Goal: Check status: Check status

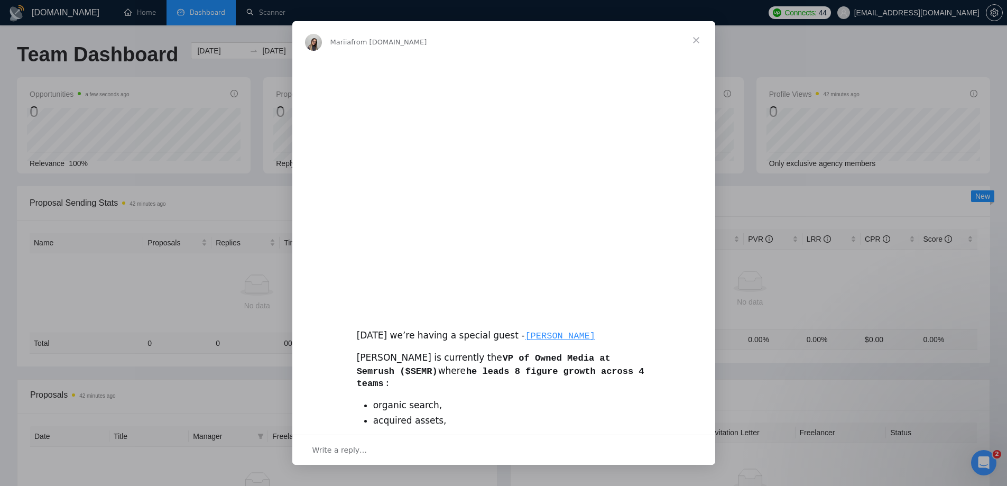
click at [694, 39] on span "Close" at bounding box center [696, 40] width 38 height 38
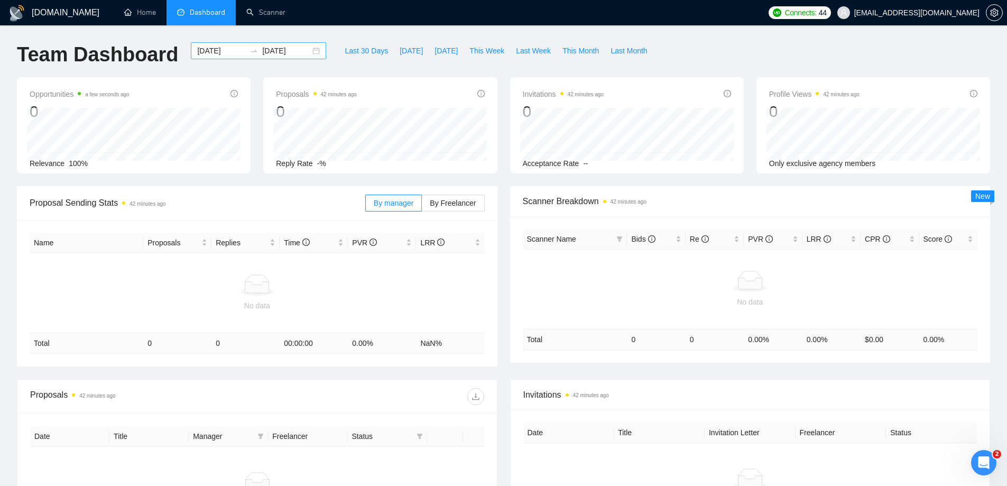
click at [271, 48] on input "[DATE]" at bounding box center [286, 51] width 48 height 12
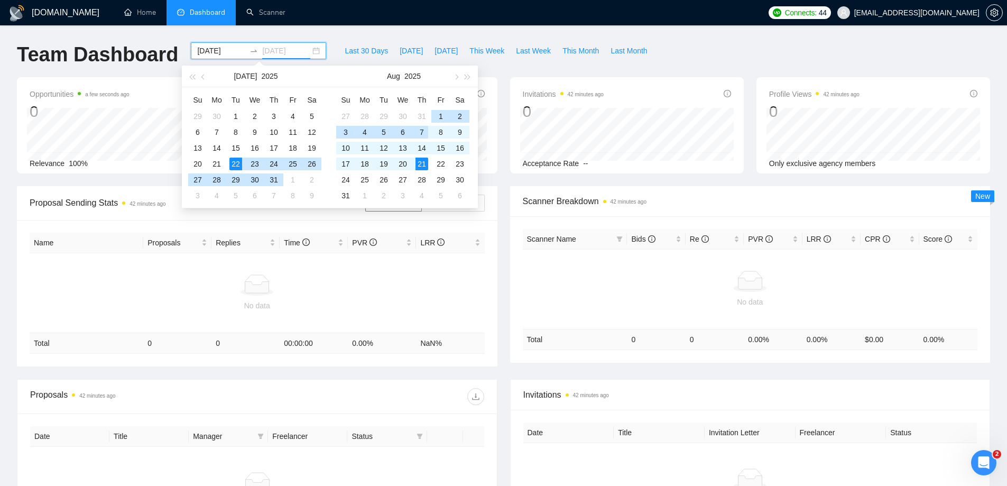
type input "[DATE]"
click at [354, 51] on span "Last 30 Days" at bounding box center [366, 51] width 43 height 12
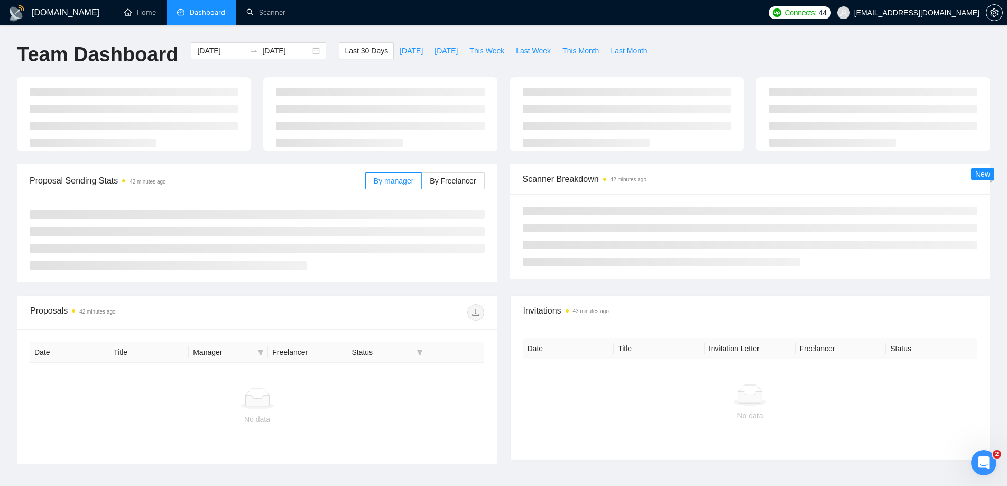
type input "[DATE]"
click at [522, 49] on span "Last Week" at bounding box center [533, 51] width 35 height 12
type input "[DATE]"
